Goal: Navigation & Orientation: Find specific page/section

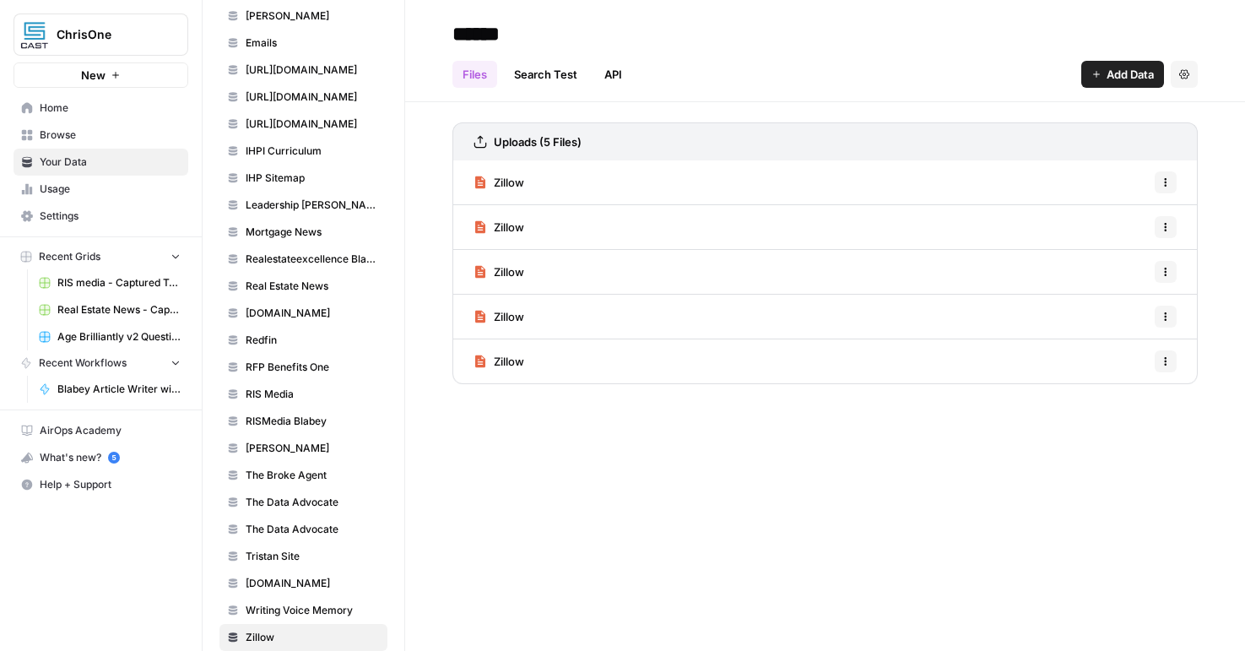
scroll to position [438, 0]
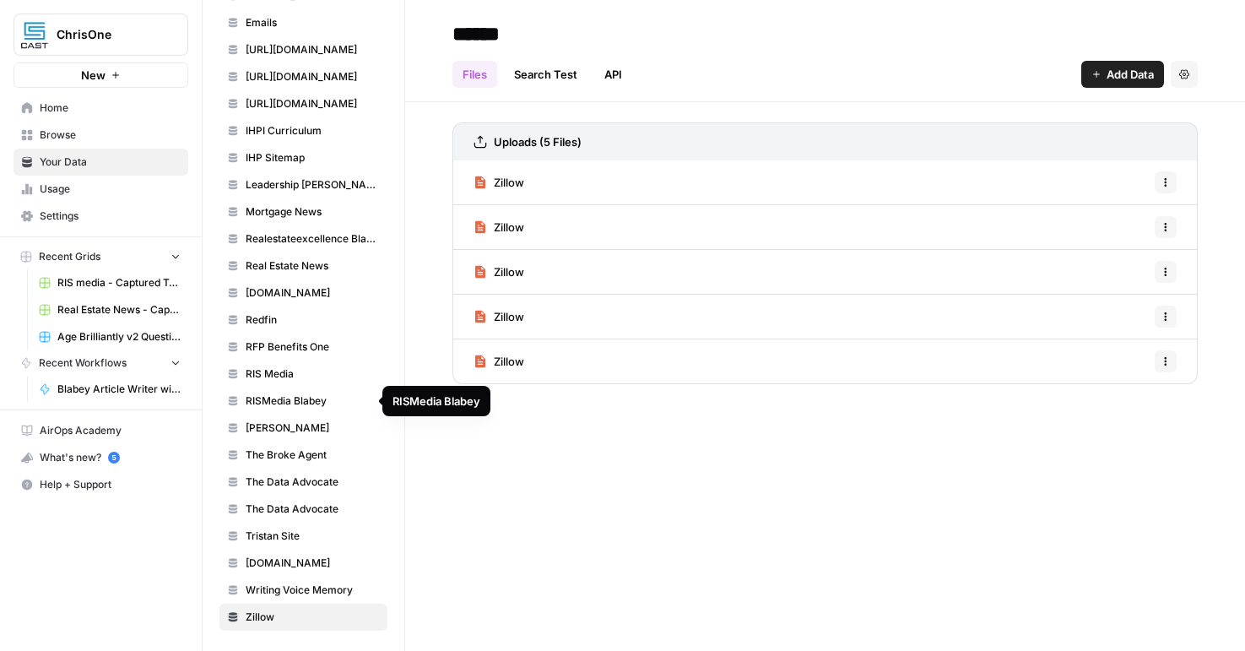
click at [301, 407] on span "RISMedia Blabey" at bounding box center [313, 400] width 134 height 15
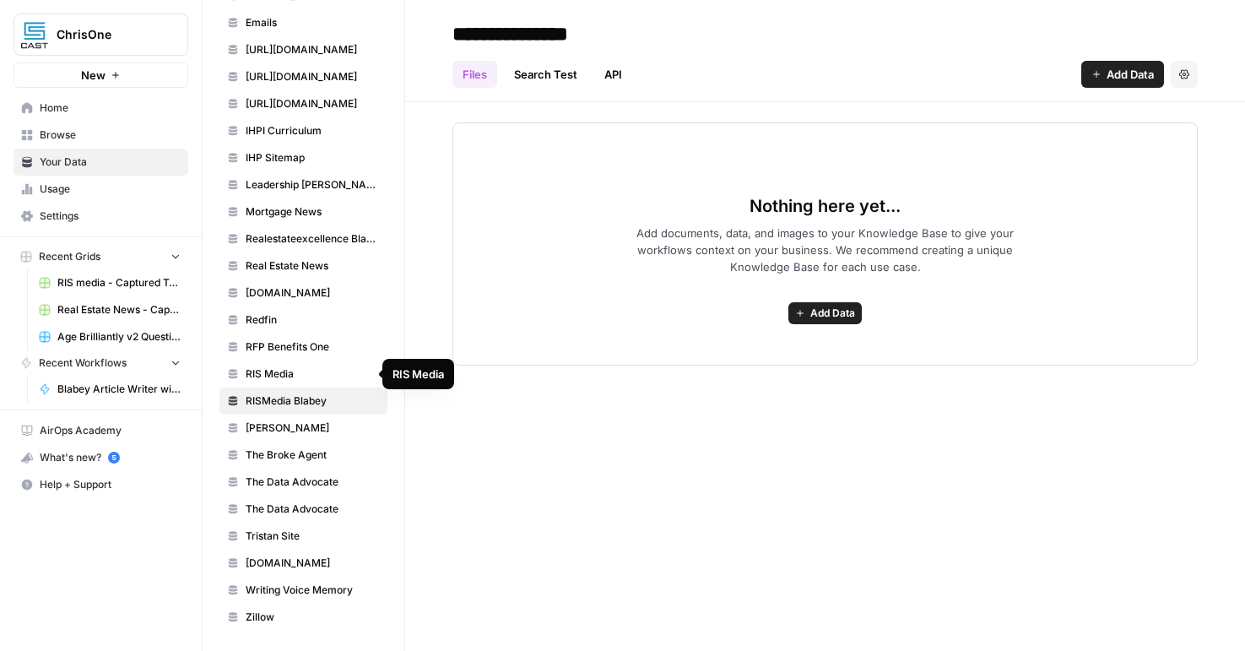
click at [301, 379] on span "RIS Media" at bounding box center [313, 373] width 134 height 15
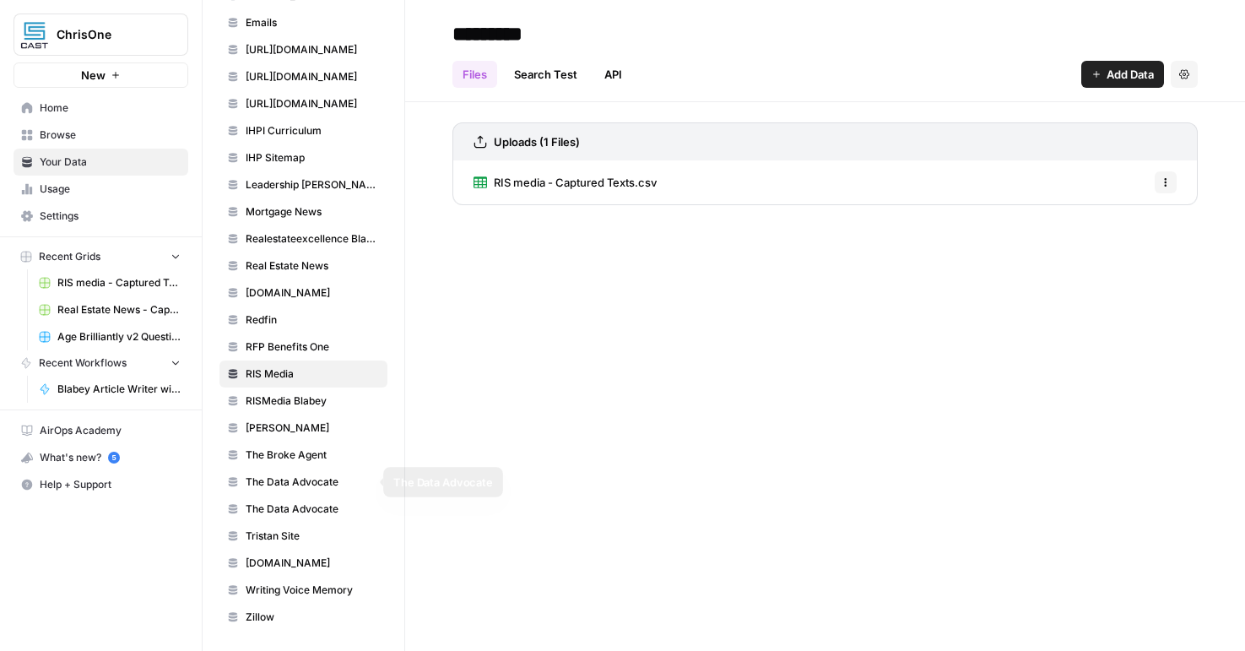
click at [296, 491] on link "The Data Advocate" at bounding box center [304, 482] width 168 height 27
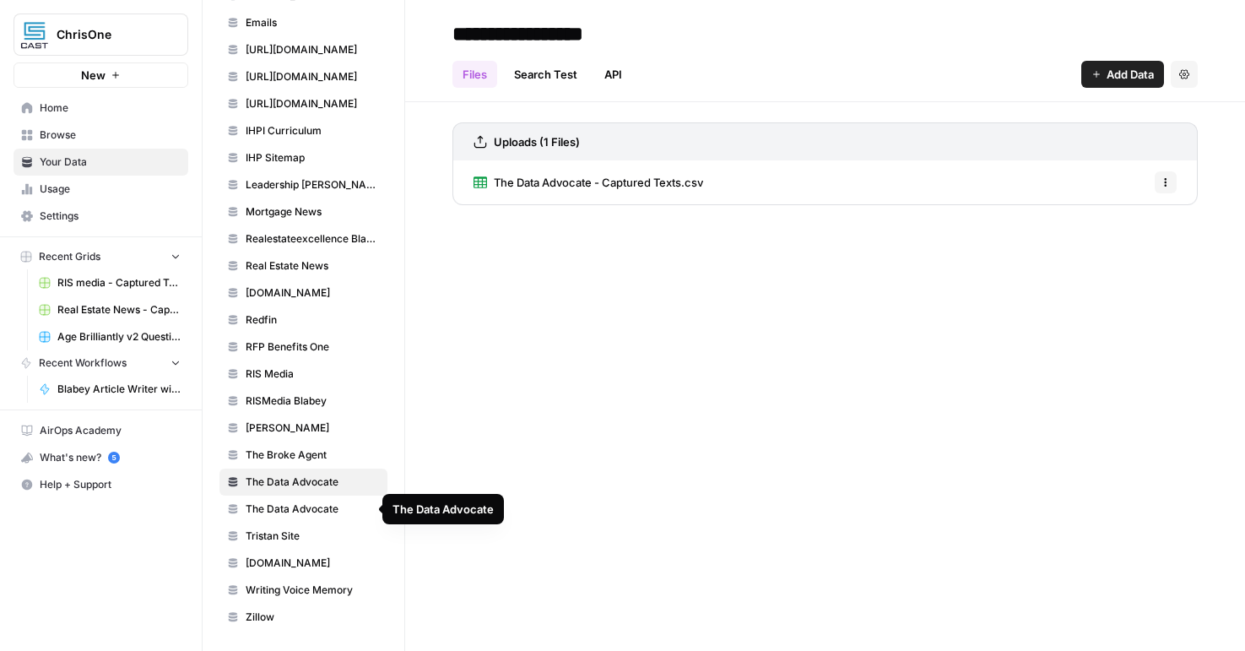
click at [295, 512] on span "The Data Advocate" at bounding box center [313, 508] width 134 height 15
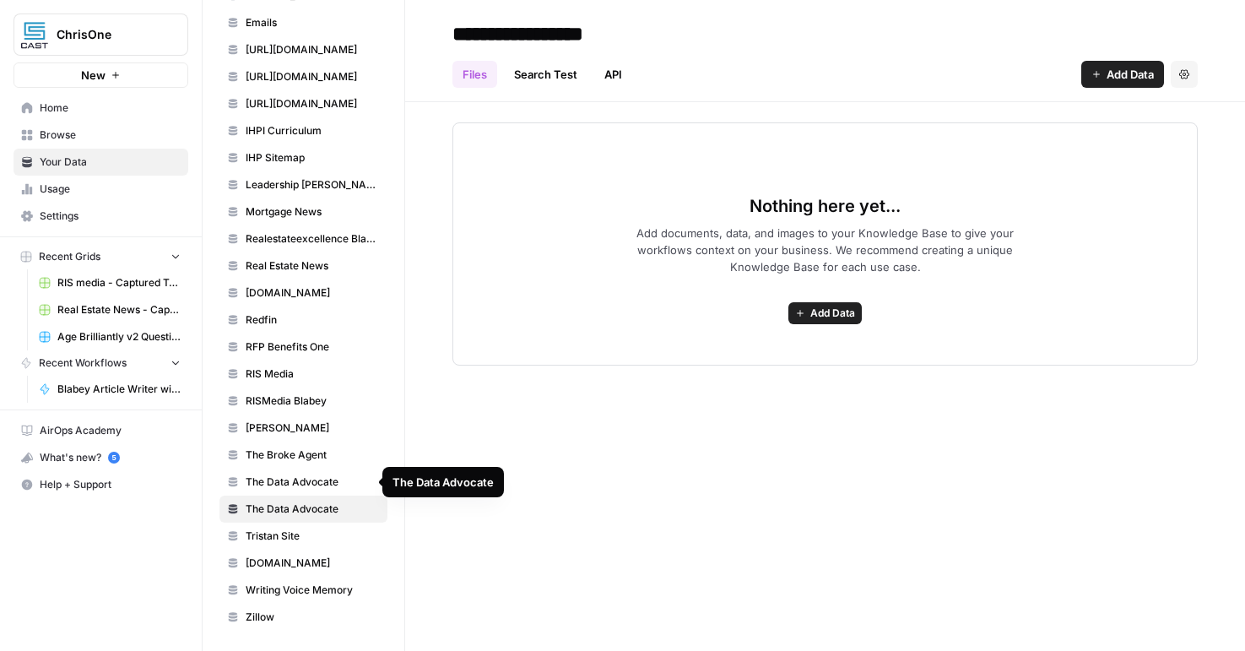
click at [296, 485] on span "The Data Advocate" at bounding box center [313, 481] width 134 height 15
